Goal: Check status

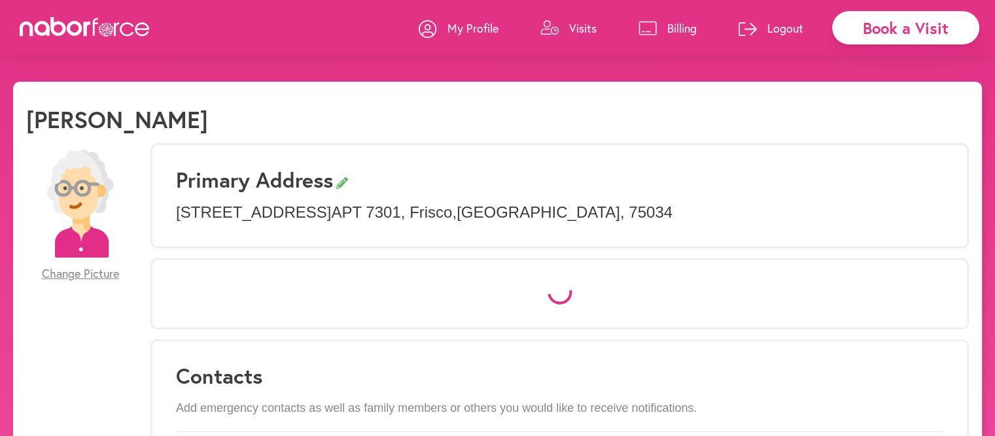
select select "*"
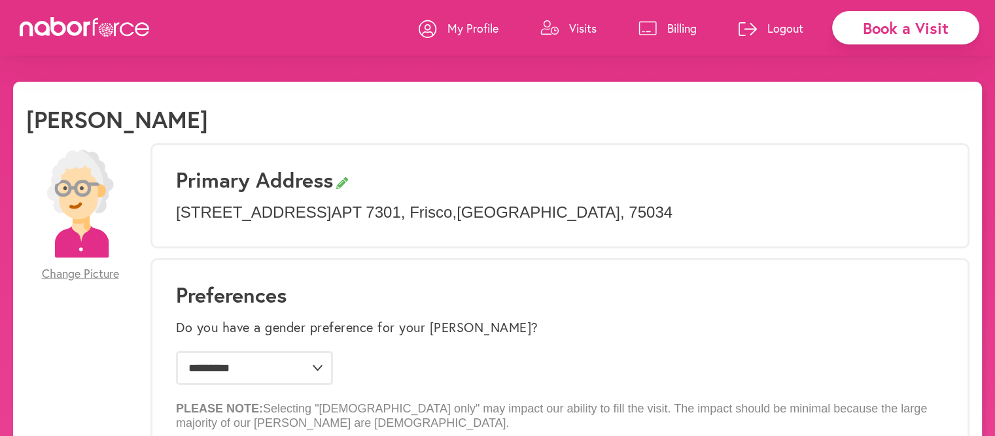
click at [581, 29] on p "Visits" at bounding box center [582, 28] width 27 height 16
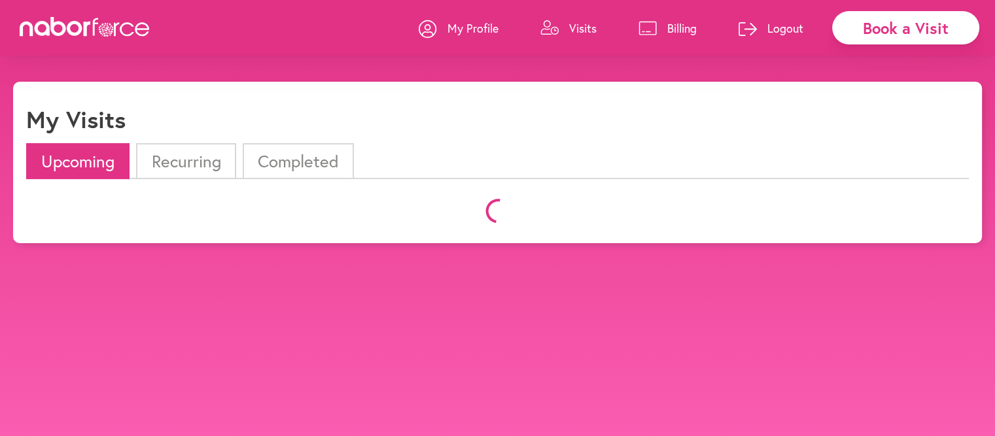
click at [581, 29] on p "Visits" at bounding box center [582, 28] width 27 height 16
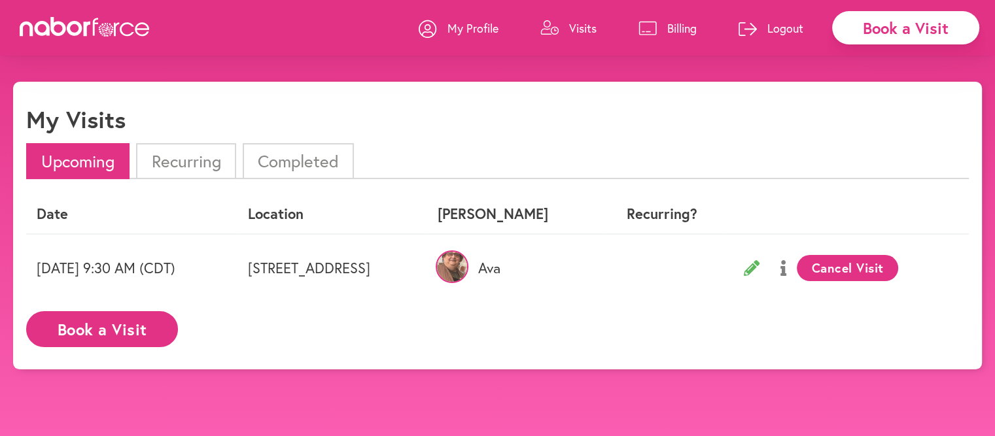
click at [285, 161] on li "Completed" at bounding box center [298, 161] width 111 height 36
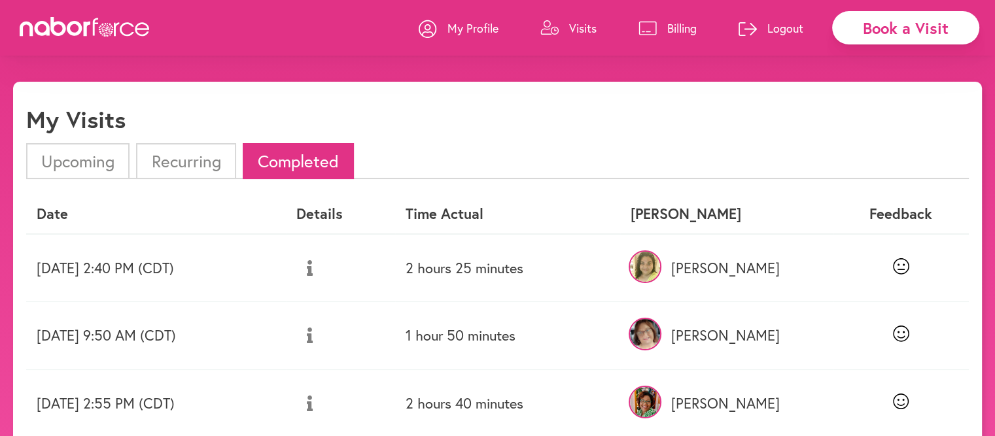
click at [77, 162] on li "Upcoming" at bounding box center [77, 161] width 103 height 36
